Goal: Task Accomplishment & Management: Use online tool/utility

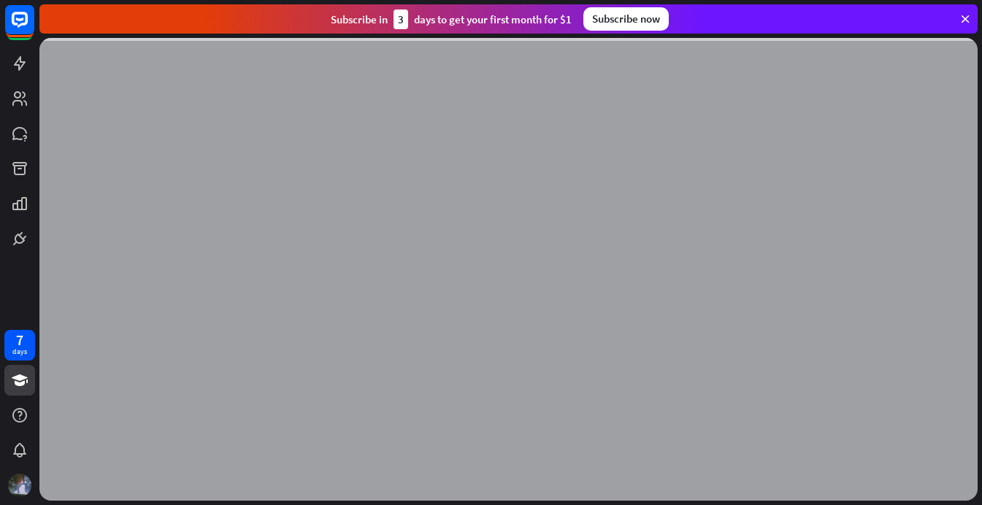
click at [963, 22] on icon at bounding box center [965, 18] width 13 height 13
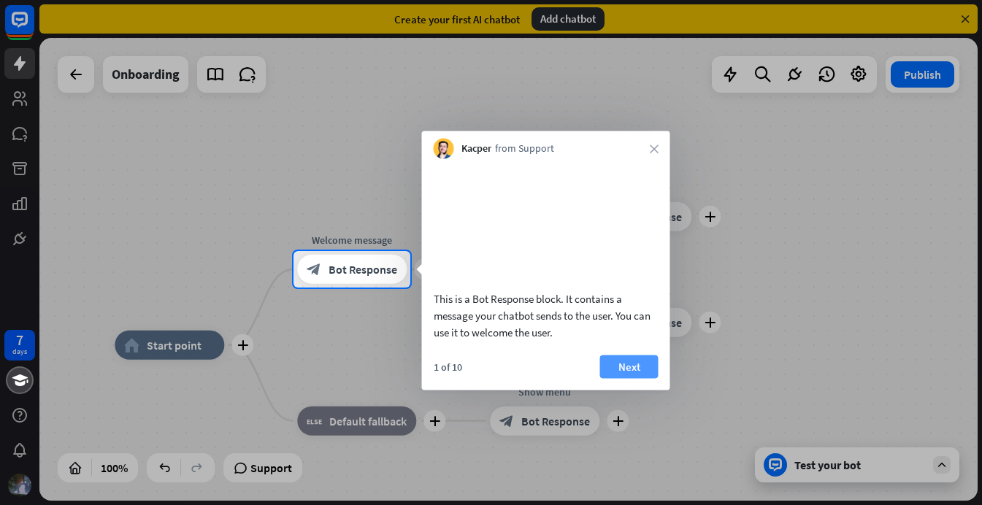
click at [608, 378] on button "Next" at bounding box center [629, 366] width 58 height 23
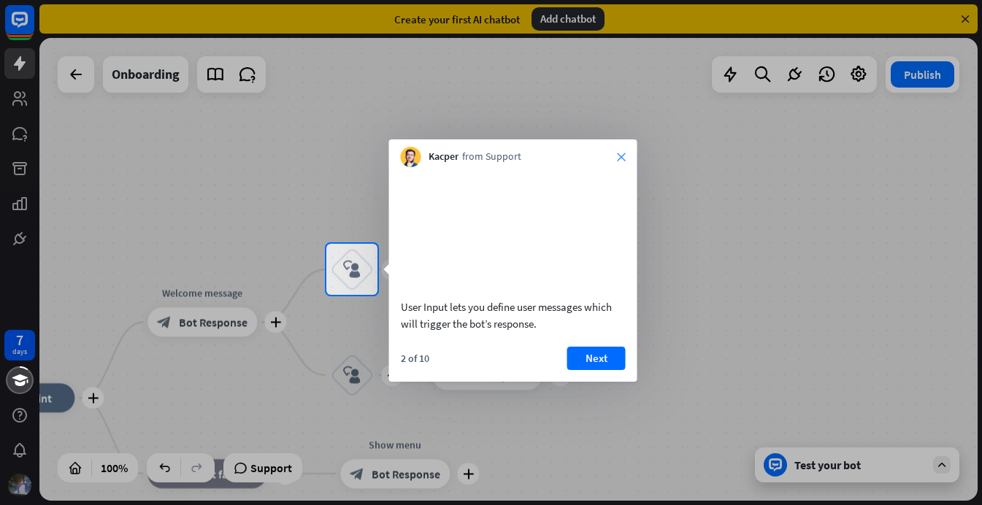
click at [621, 159] on icon "close" at bounding box center [621, 157] width 9 height 9
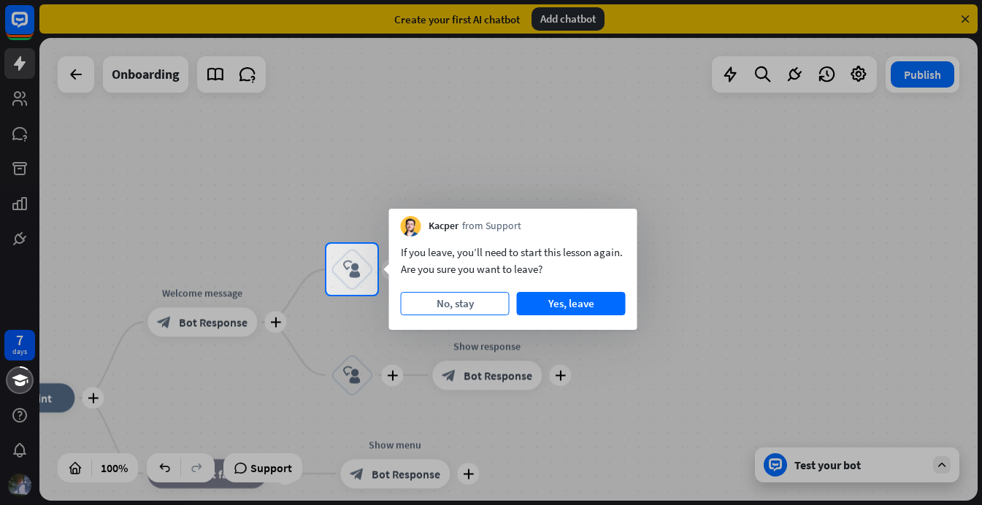
click at [476, 299] on button "No, stay" at bounding box center [455, 303] width 109 height 23
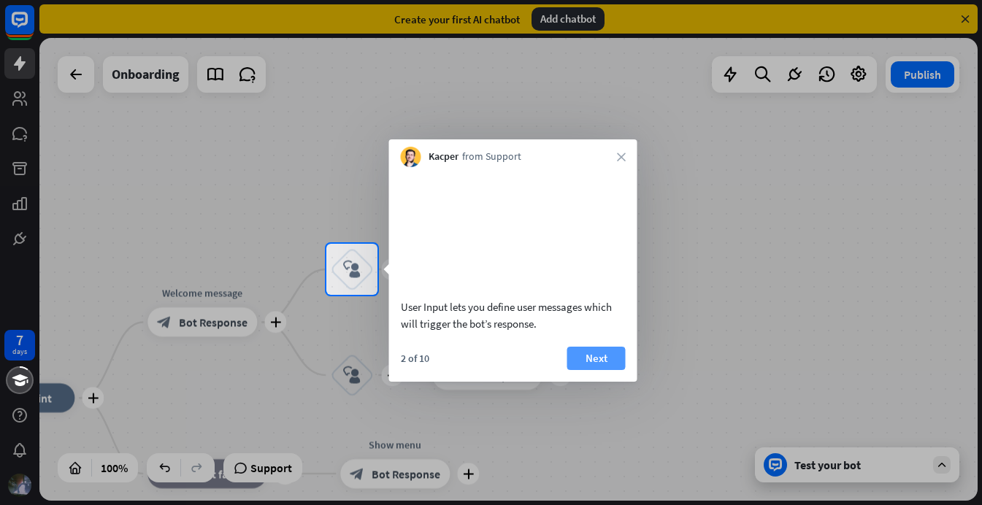
click at [585, 370] on button "Next" at bounding box center [597, 358] width 58 height 23
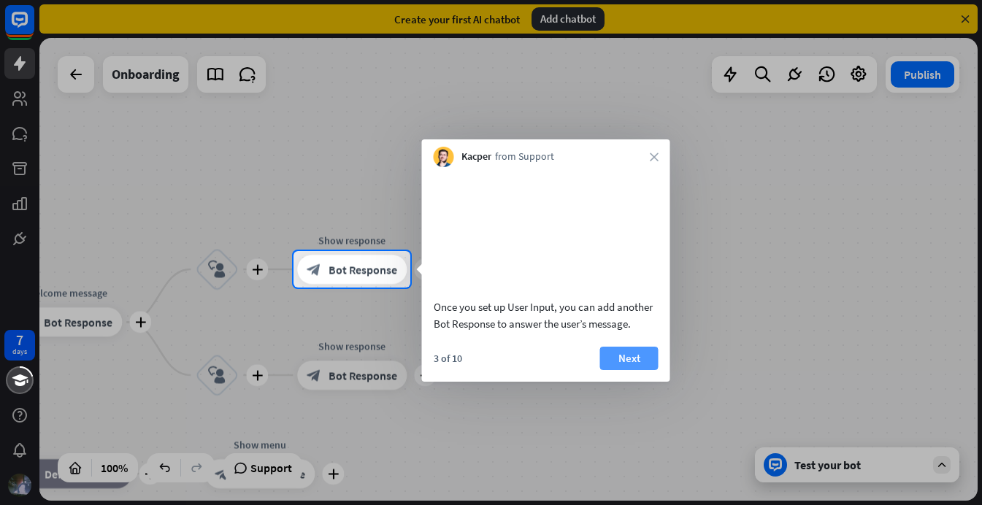
click at [605, 370] on button "Next" at bounding box center [629, 358] width 58 height 23
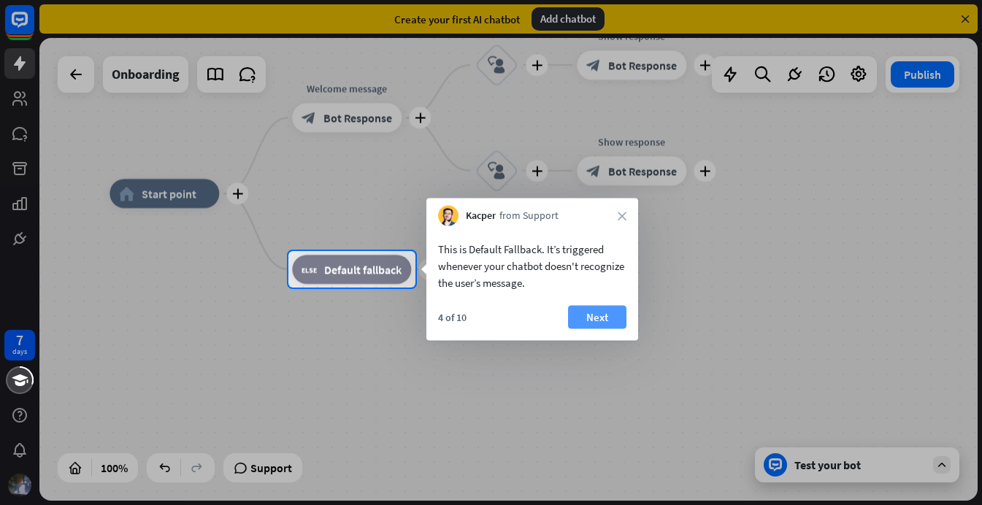
click at [603, 322] on button "Next" at bounding box center [597, 317] width 58 height 23
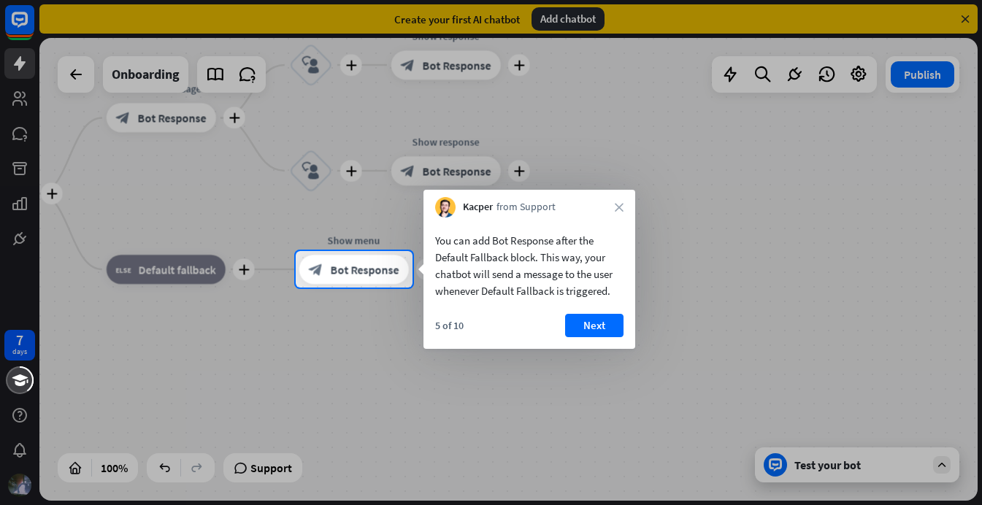
click at [603, 322] on button "Next" at bounding box center [594, 325] width 58 height 23
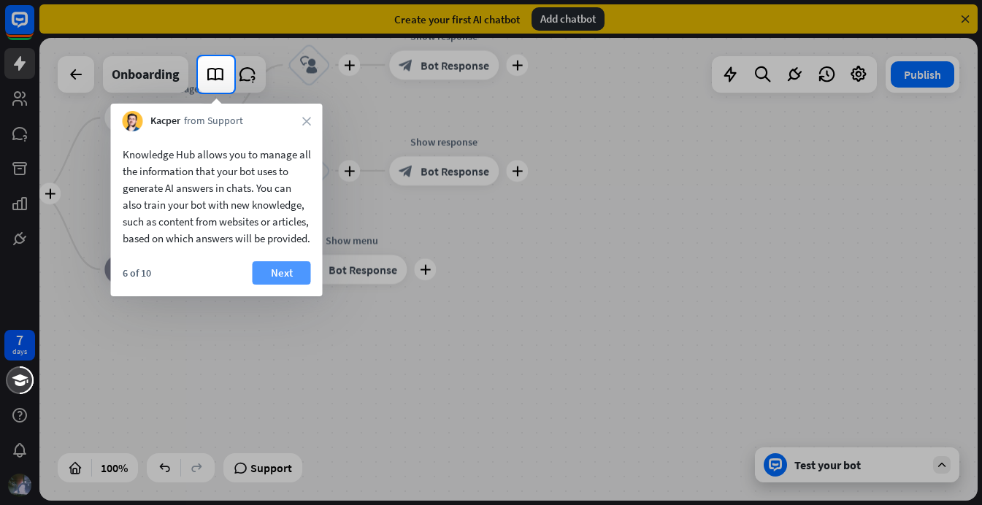
click at [270, 285] on button "Next" at bounding box center [282, 273] width 58 height 23
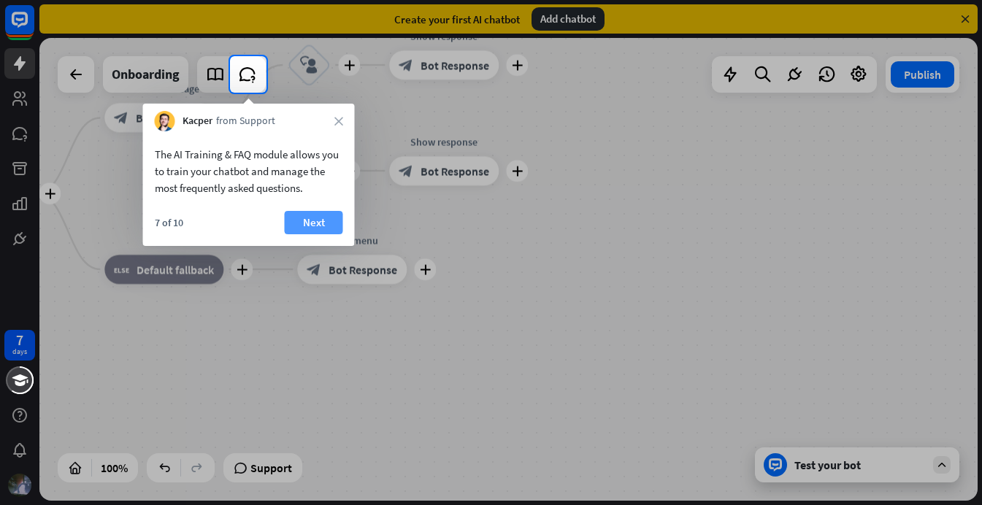
click at [297, 226] on button "Next" at bounding box center [314, 222] width 58 height 23
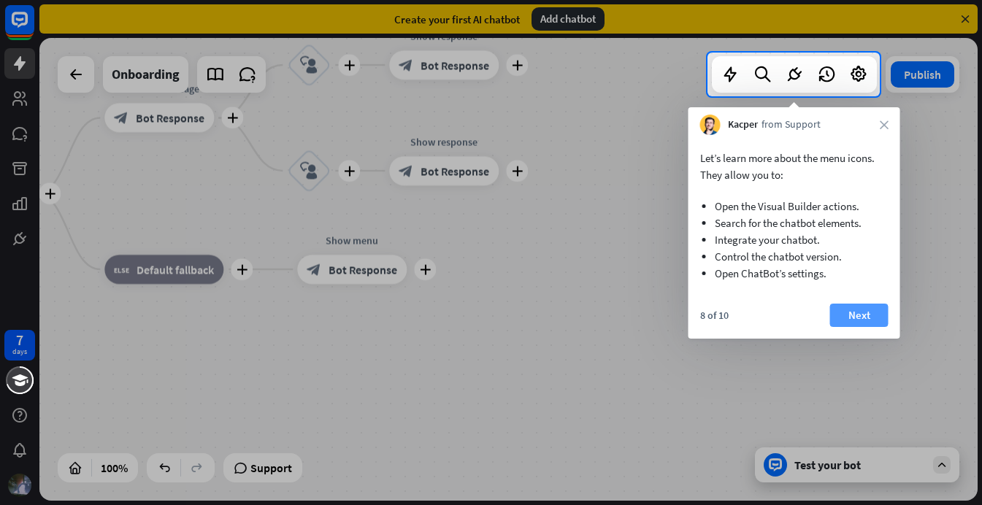
click at [878, 319] on button "Next" at bounding box center [860, 315] width 58 height 23
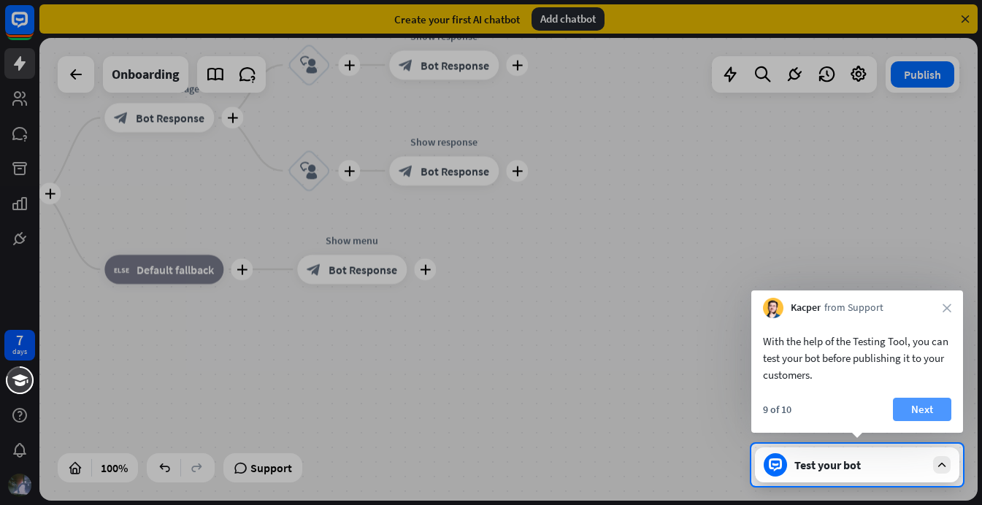
click at [917, 404] on button "Next" at bounding box center [922, 409] width 58 height 23
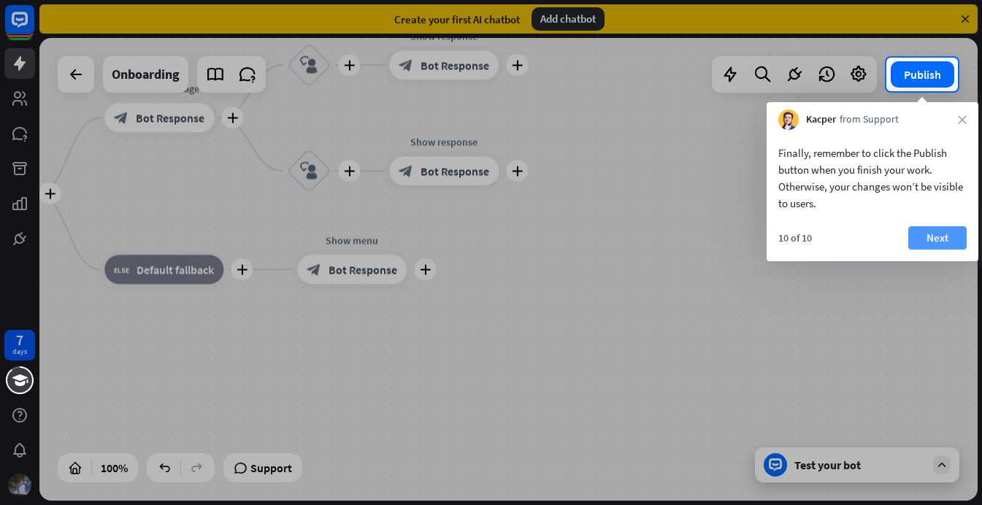
click at [940, 243] on button "Next" at bounding box center [938, 237] width 58 height 23
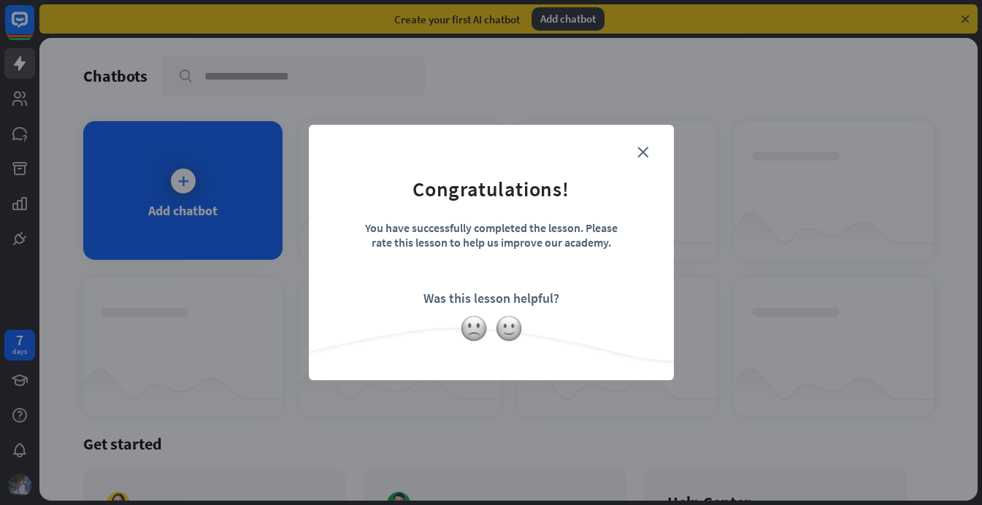
click at [642, 145] on form "Congratulations! You have successfully completed the lesson. Please rate this l…" at bounding box center [491, 230] width 329 height 175
click at [642, 150] on icon "close" at bounding box center [643, 152] width 11 height 11
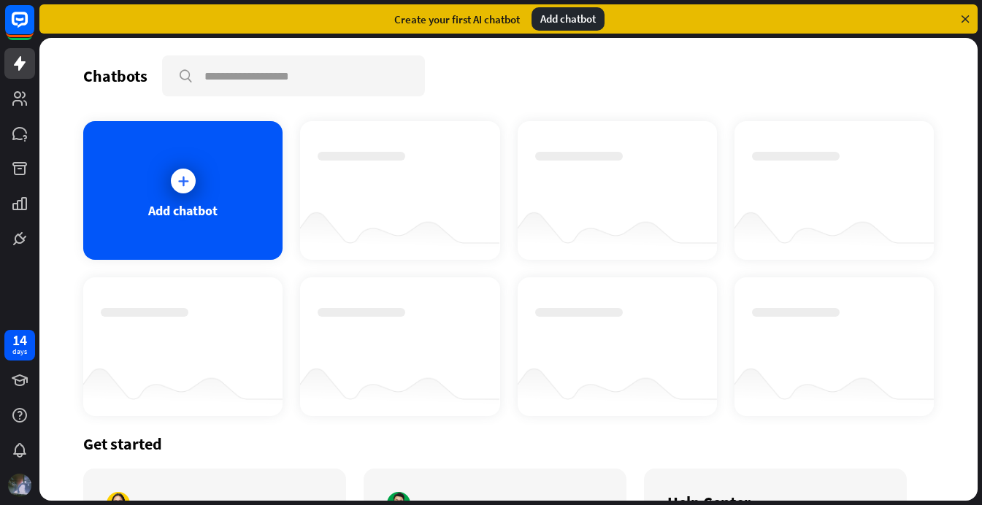
click at [188, 181] on icon at bounding box center [183, 181] width 15 height 15
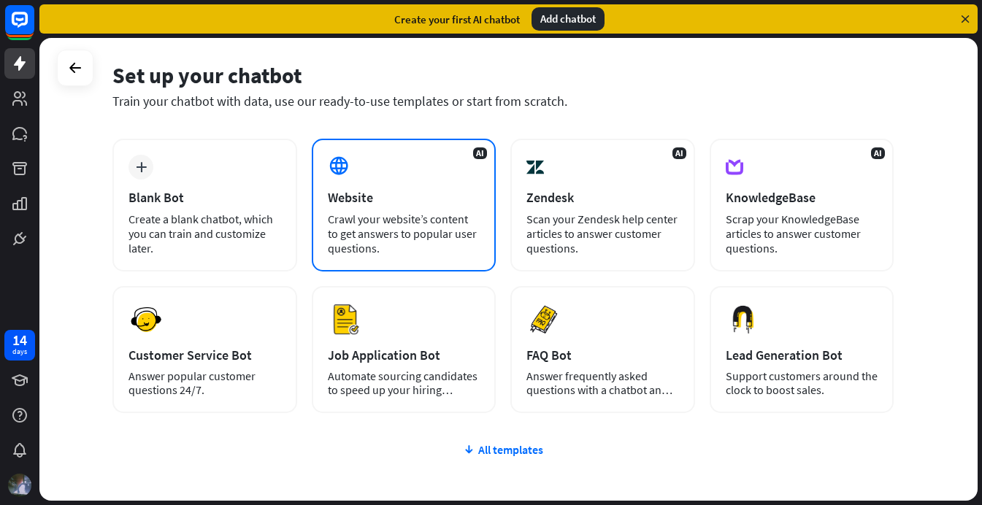
scroll to position [48, 0]
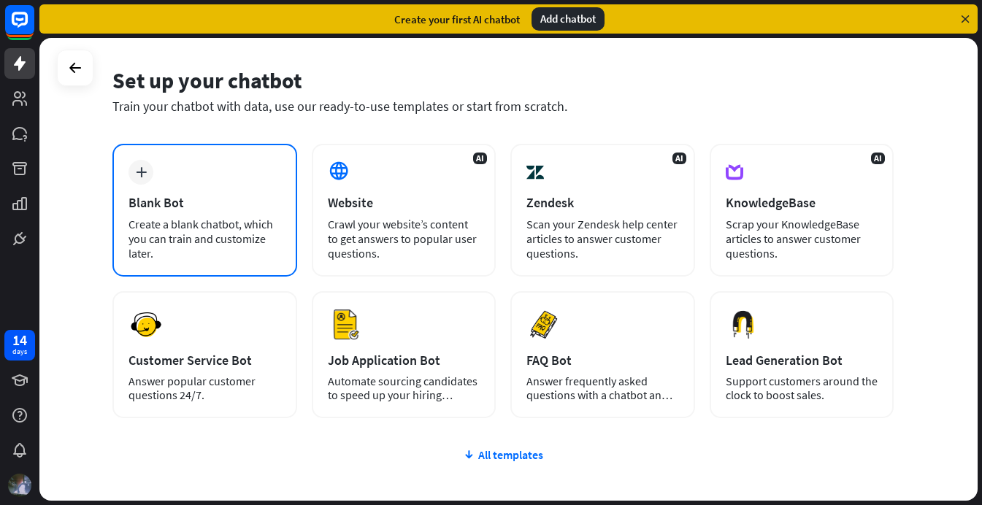
click at [222, 246] on div "Create a blank chatbot, which you can train and customize later." at bounding box center [205, 239] width 153 height 44
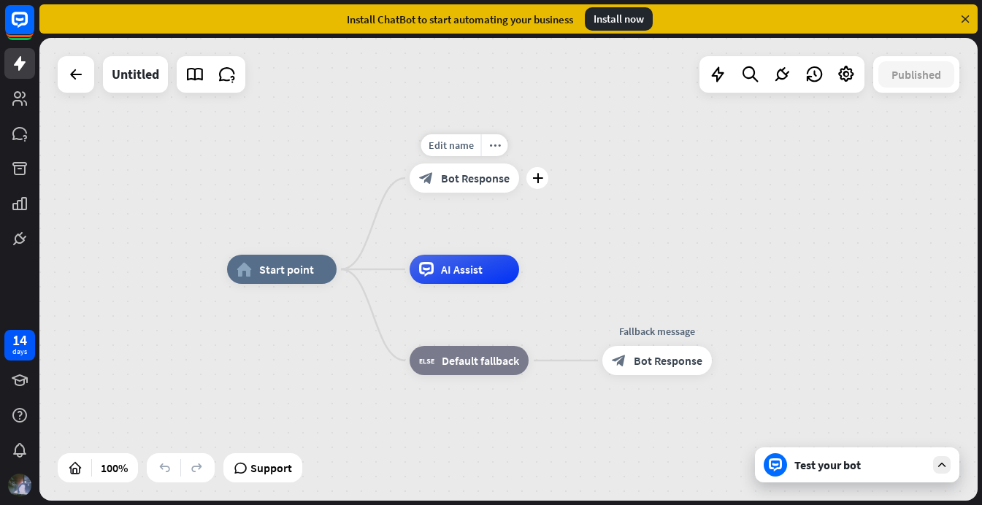
click at [470, 193] on div "Edit name more_horiz plus Welcome message block_bot_response Bot Response" at bounding box center [465, 178] width 110 height 29
click at [814, 472] on div "Test your bot" at bounding box center [860, 465] width 131 height 15
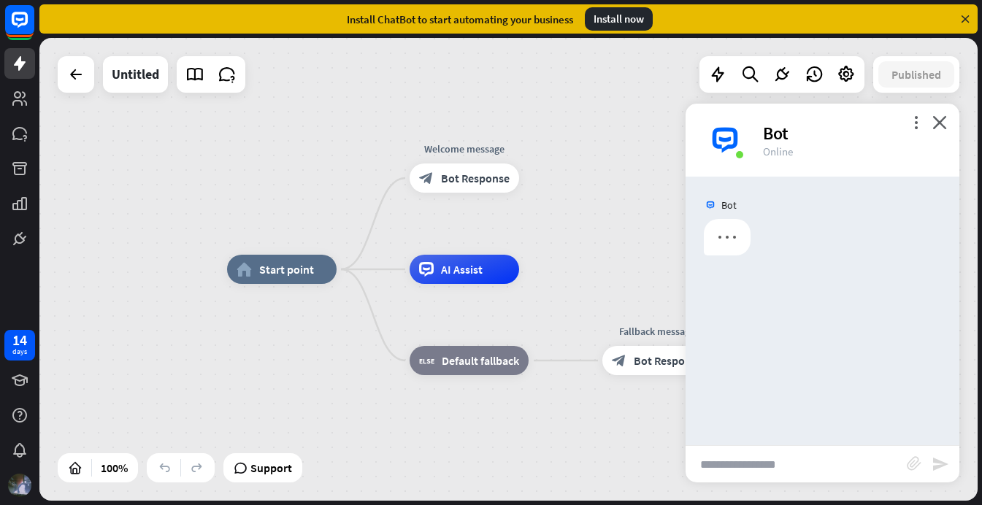
click at [806, 472] on input "text" at bounding box center [796, 464] width 221 height 37
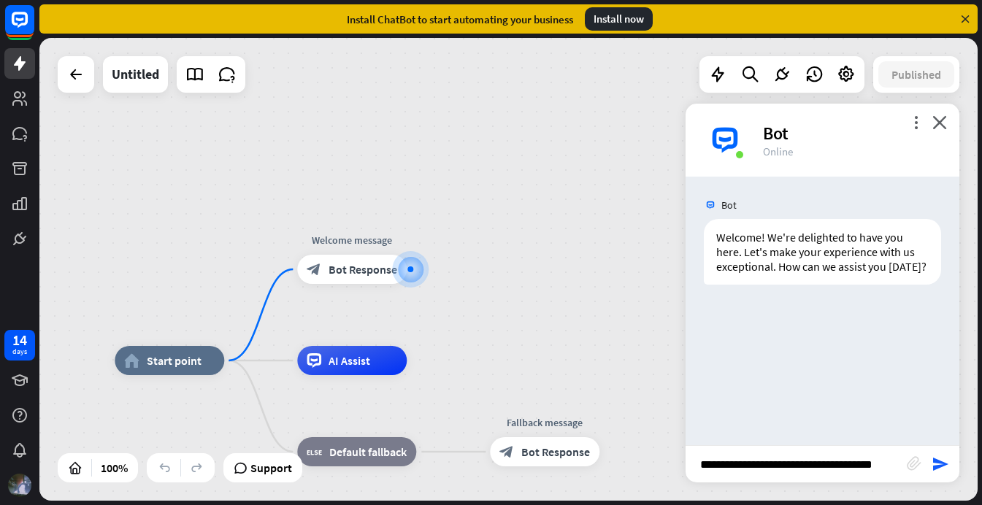
type input "**********"
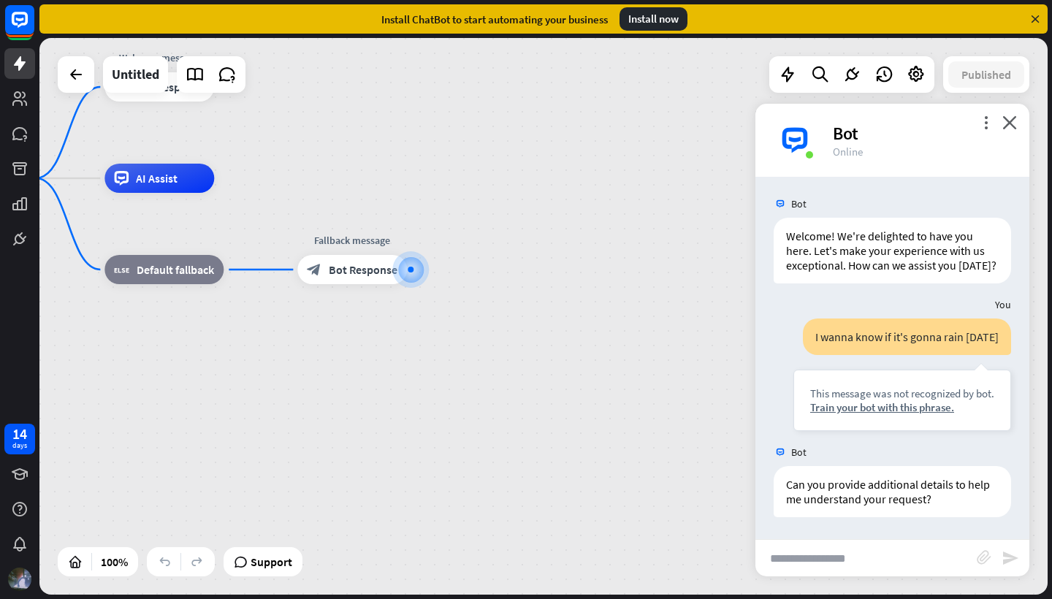
scroll to position [1, 0]
click at [895, 408] on div "Train your bot with this phrase." at bounding box center [902, 407] width 184 height 14
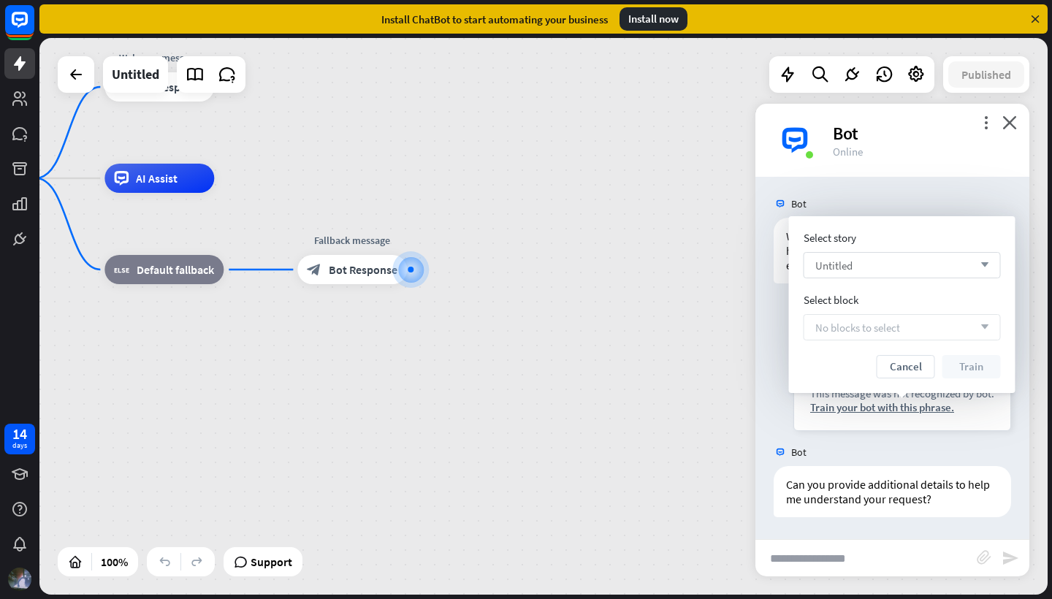
click at [893, 264] on div "Untitled arrow_down" at bounding box center [902, 265] width 197 height 26
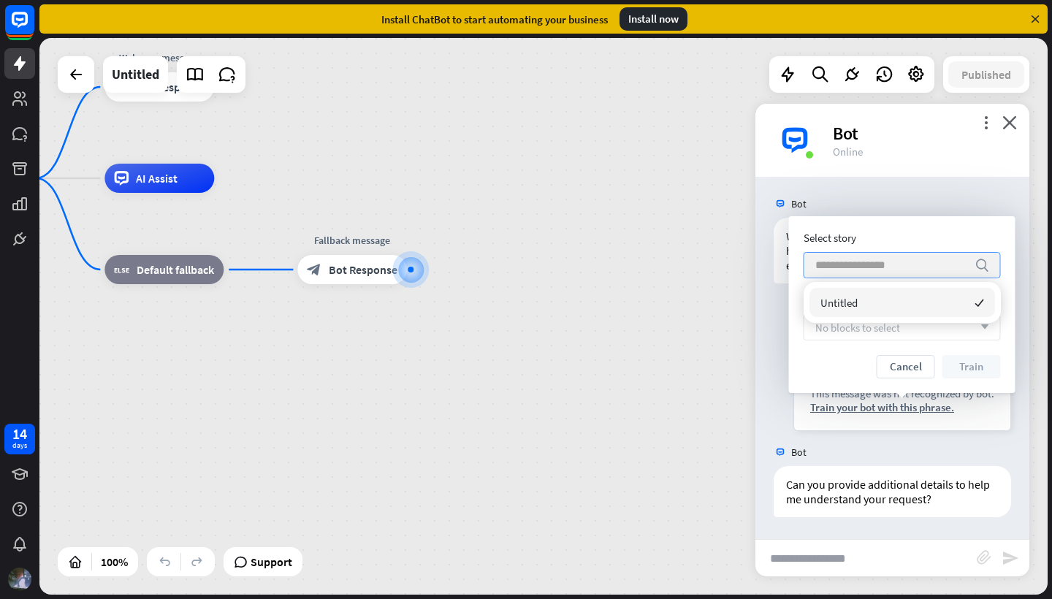
click at [920, 272] on input "search" at bounding box center [891, 265] width 152 height 25
click at [888, 325] on span "No blocks to select" at bounding box center [857, 328] width 85 height 14
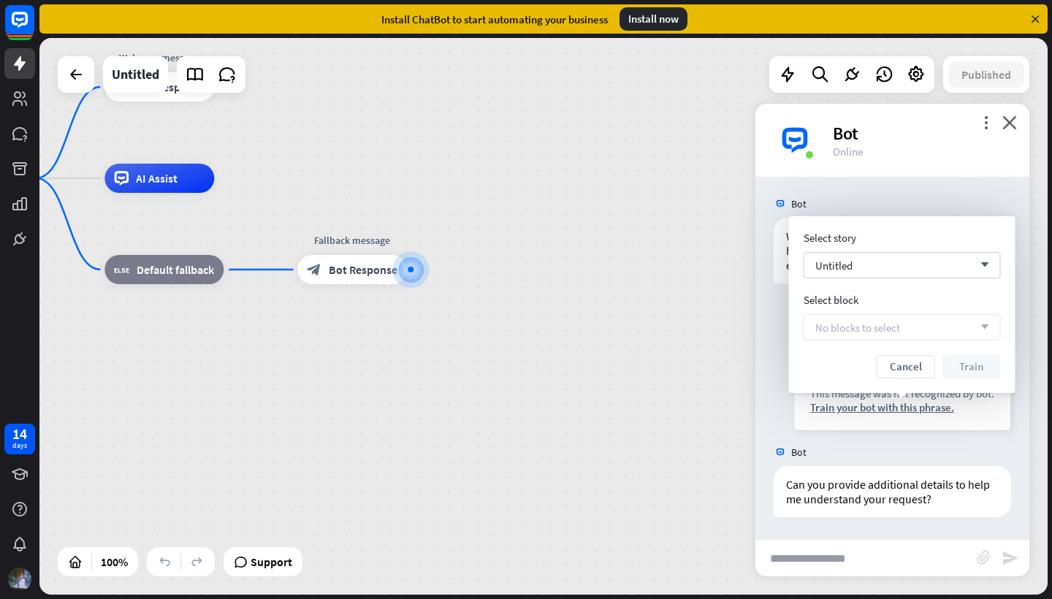
click at [443, 309] on div "home_2 Start point Welcome message block_bot_response Bot Response AI Assist bl…" at bounding box center [426, 456] width 1008 height 557
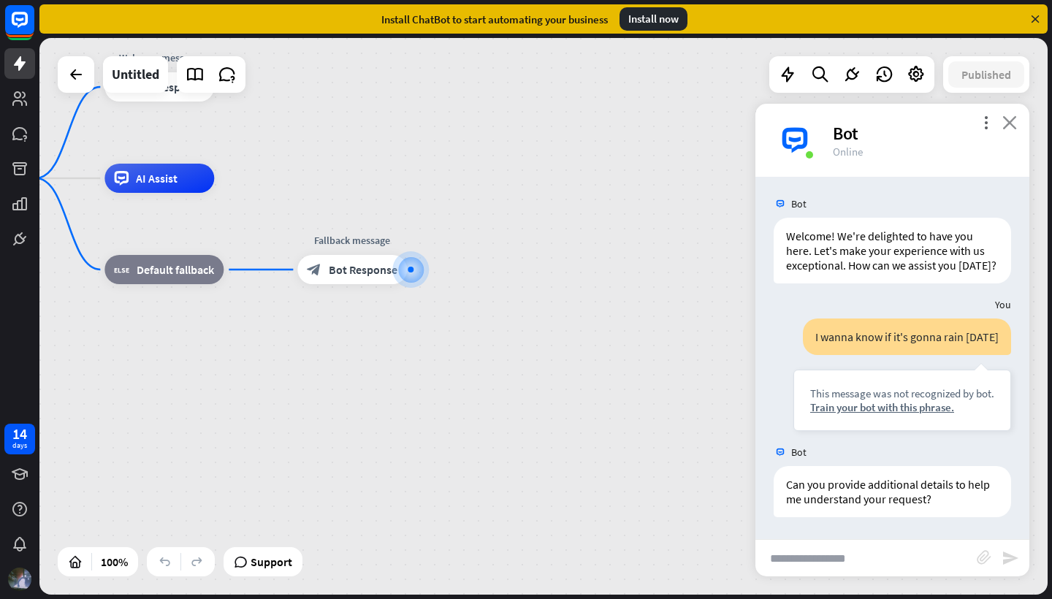
click at [982, 124] on icon "close" at bounding box center [1009, 122] width 15 height 14
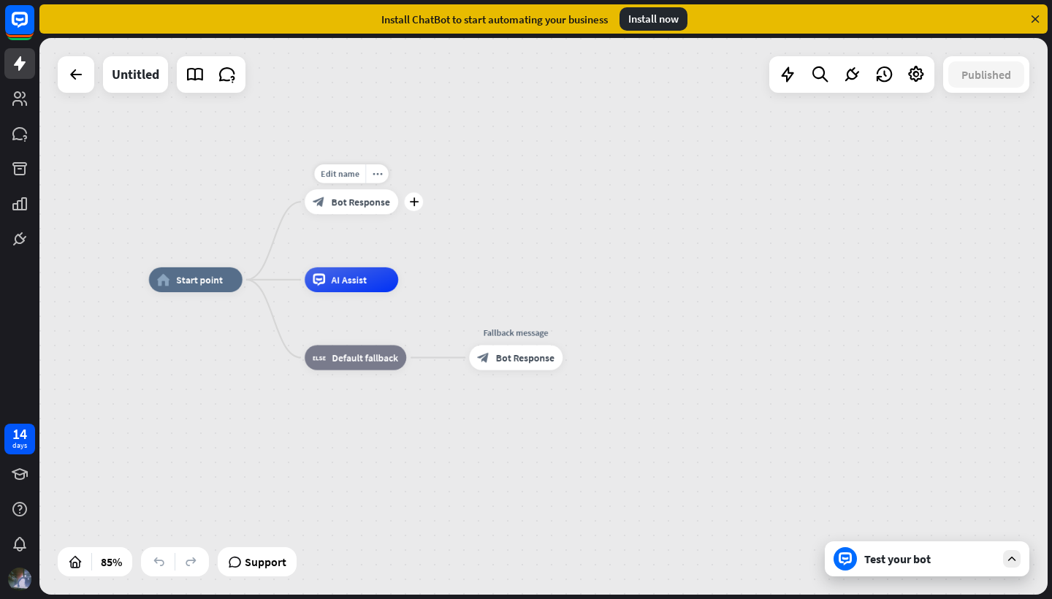
click at [362, 209] on div "block_bot_response Bot Response" at bounding box center [351, 201] width 93 height 25
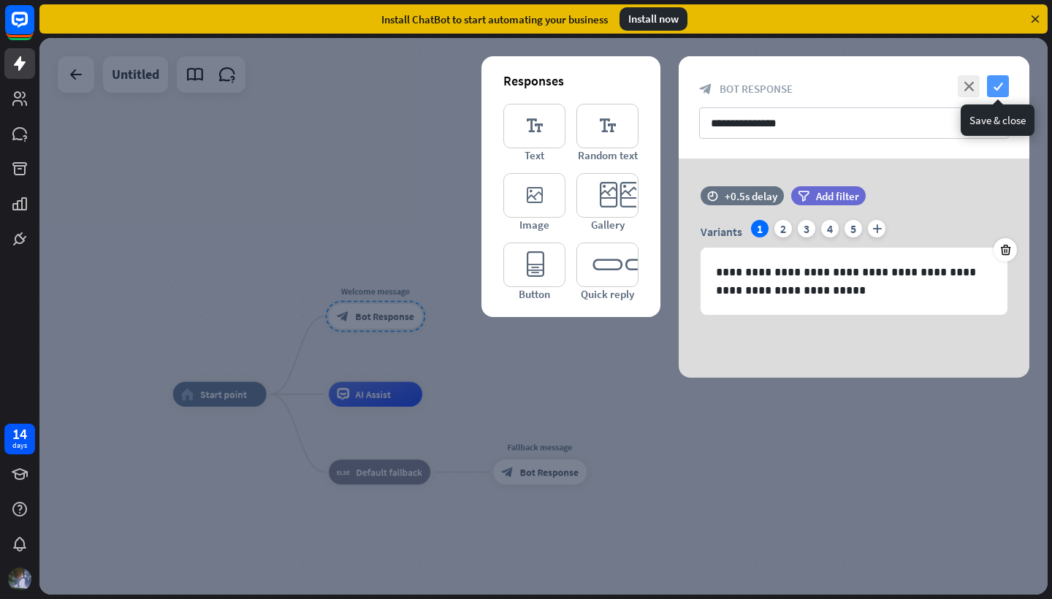
click at [982, 83] on icon "check" at bounding box center [998, 86] width 22 height 22
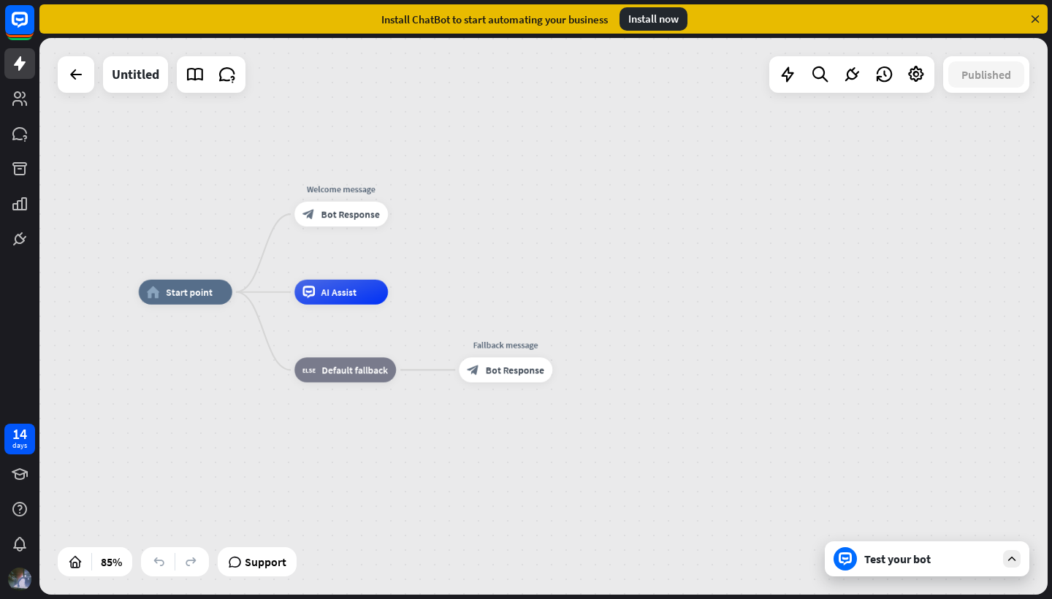
click at [931, 505] on div "Test your bot" at bounding box center [929, 559] width 131 height 15
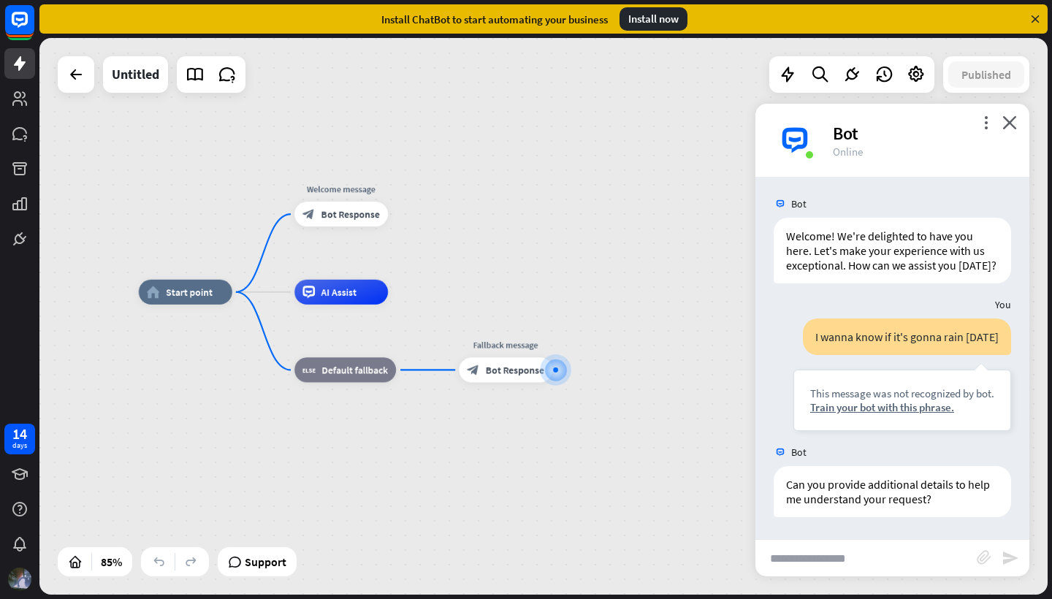
click at [902, 505] on input "text" at bounding box center [865, 558] width 221 height 37
type input "**********"
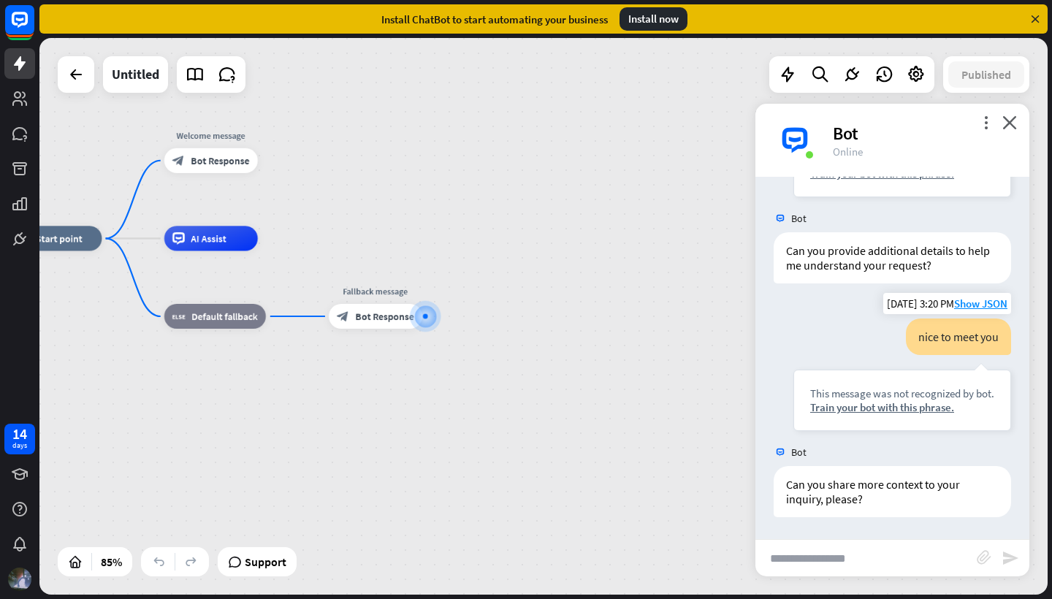
scroll to position [235, 0]
click at [848, 407] on div "Train your bot with this phrase." at bounding box center [902, 407] width 184 height 14
